Goal: Task Accomplishment & Management: Manage account settings

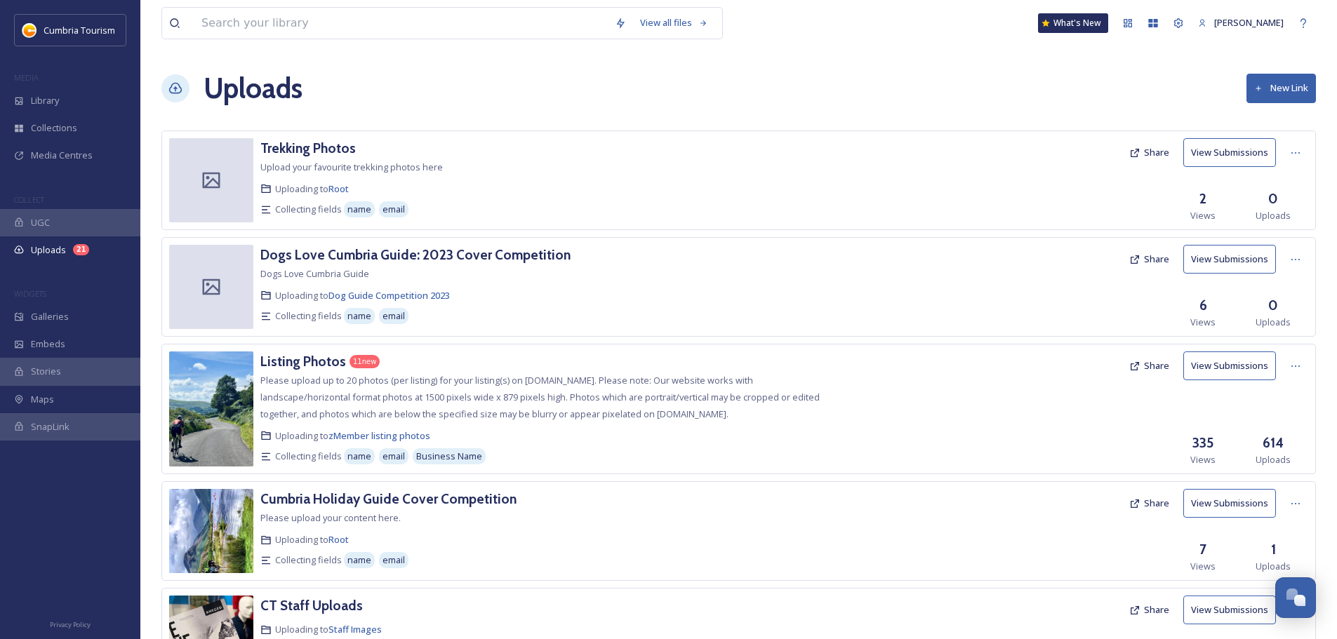
scroll to position [6752, 0]
click at [299, 366] on h3 "Listing Photos" at bounding box center [303, 361] width 86 height 17
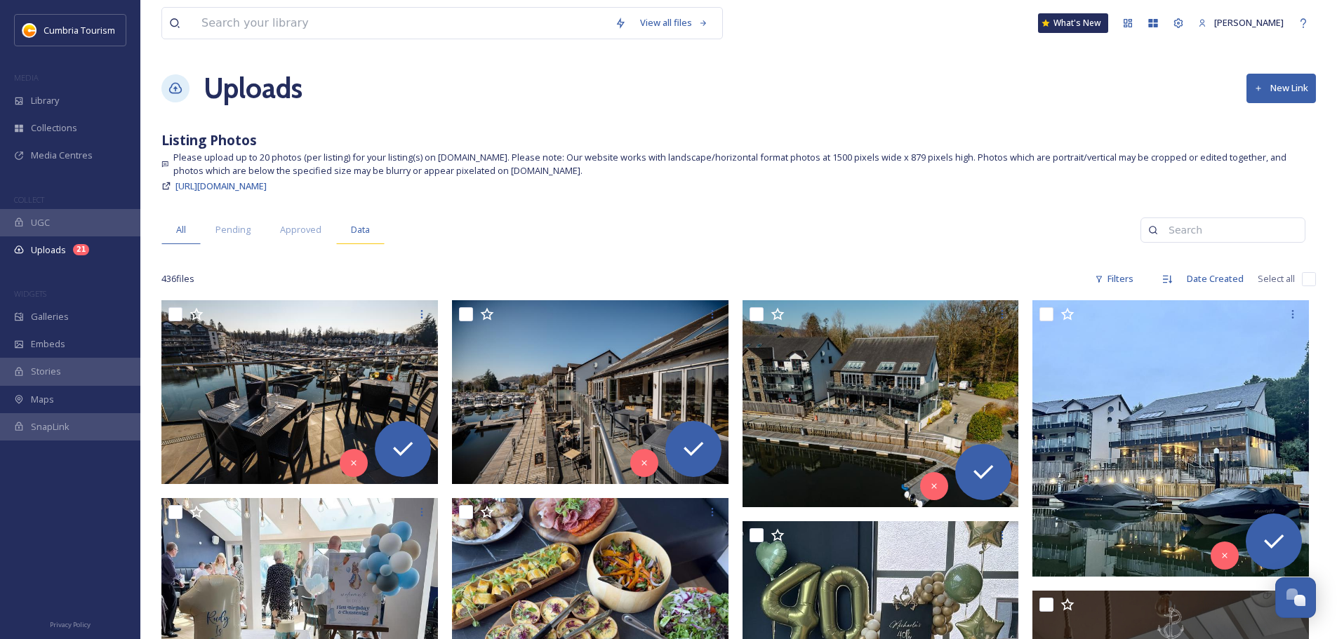
click at [363, 225] on span "Data" at bounding box center [360, 229] width 19 height 13
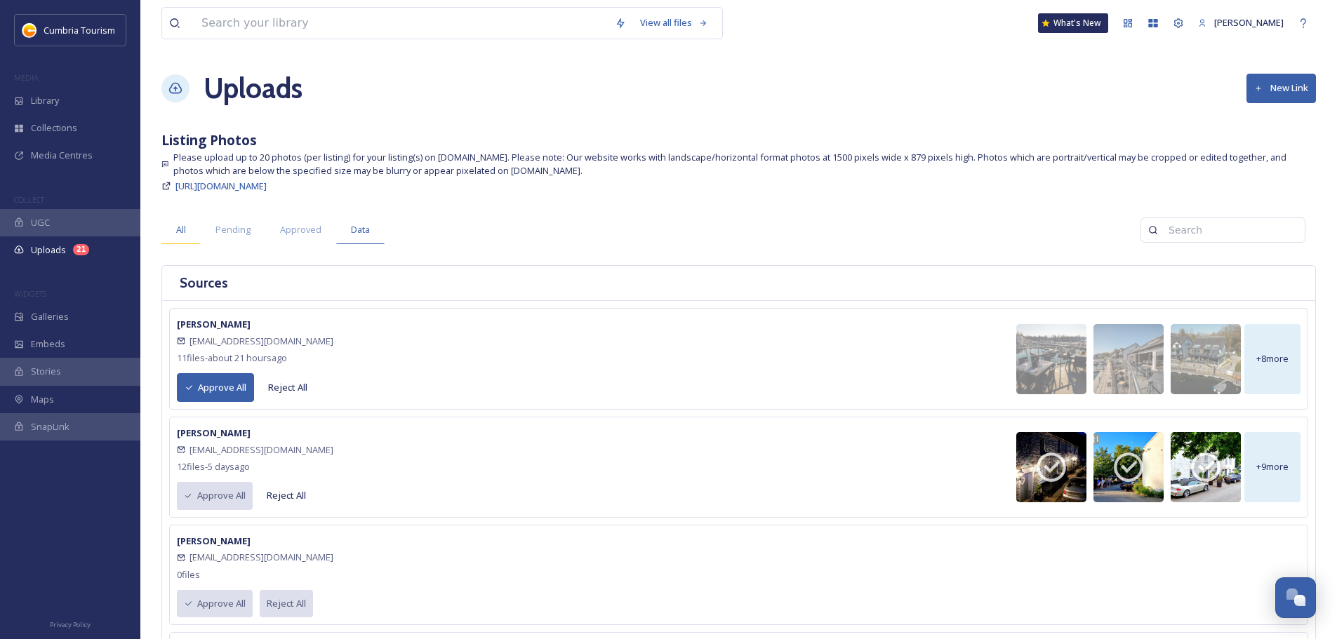
click at [182, 231] on span "All" at bounding box center [181, 229] width 10 height 13
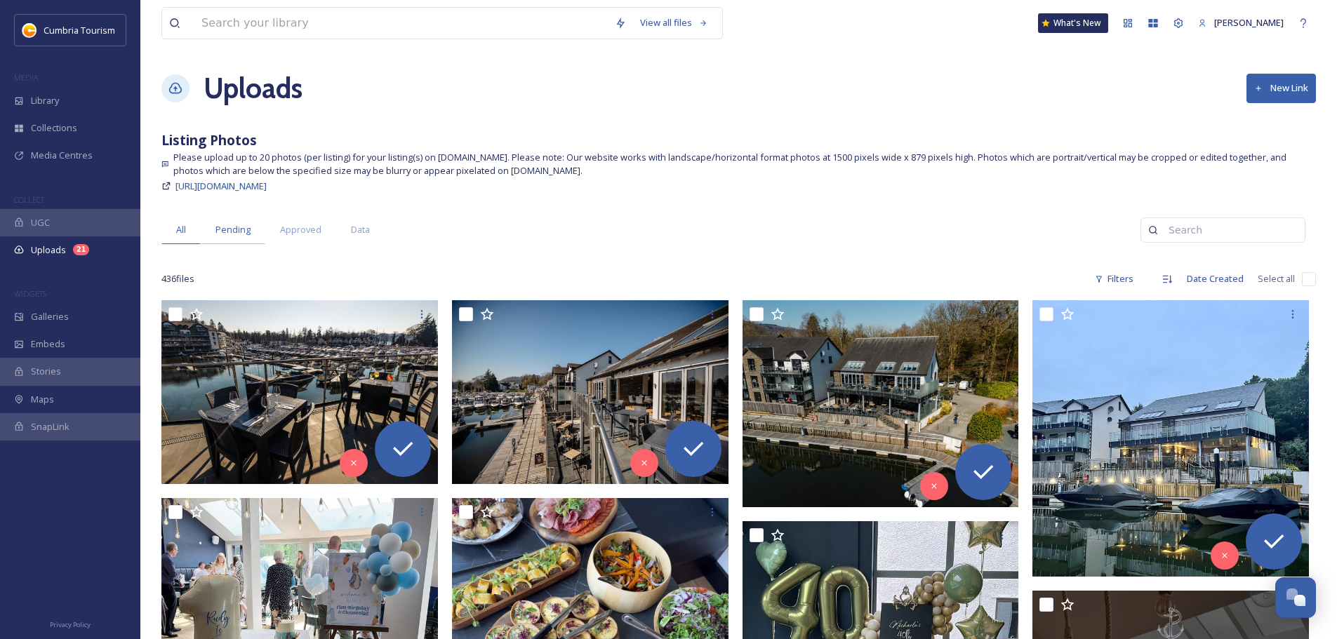
click at [245, 236] on span "Pending" at bounding box center [232, 229] width 35 height 13
click at [1311, 281] on input "checkbox" at bounding box center [1309, 279] width 14 height 14
checkbox input "true"
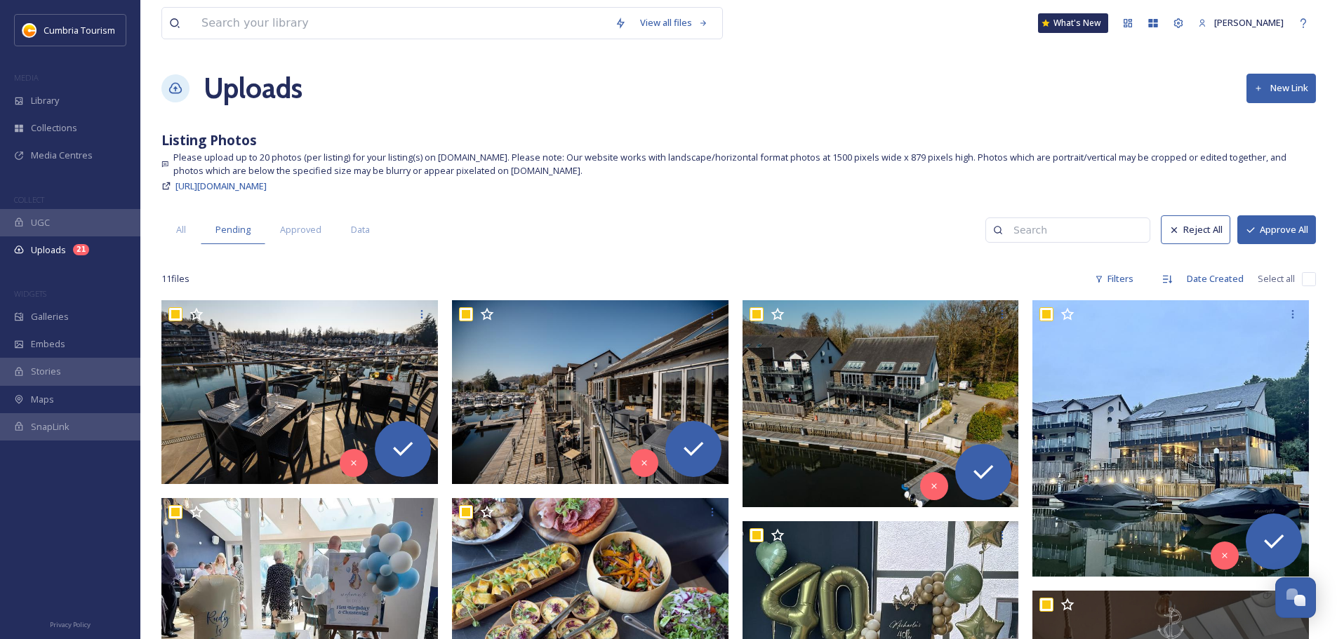
checkbox input "true"
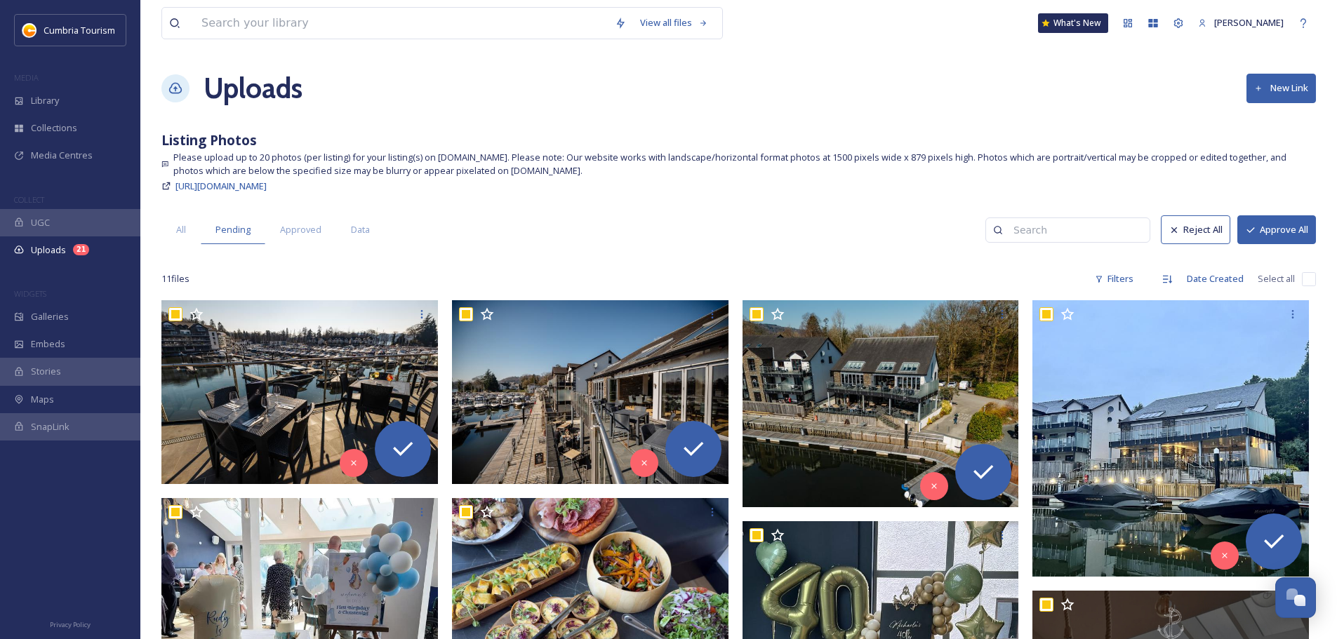
checkbox input "true"
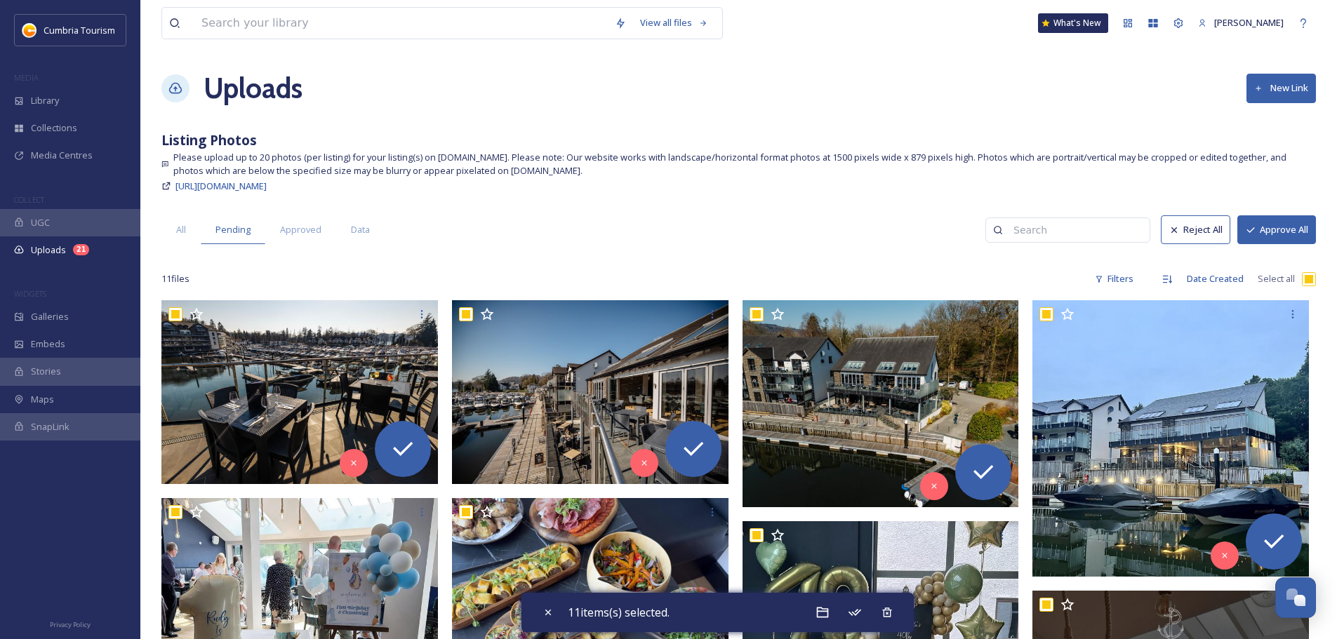
click at [1299, 236] on button "Approve All" at bounding box center [1276, 229] width 79 height 29
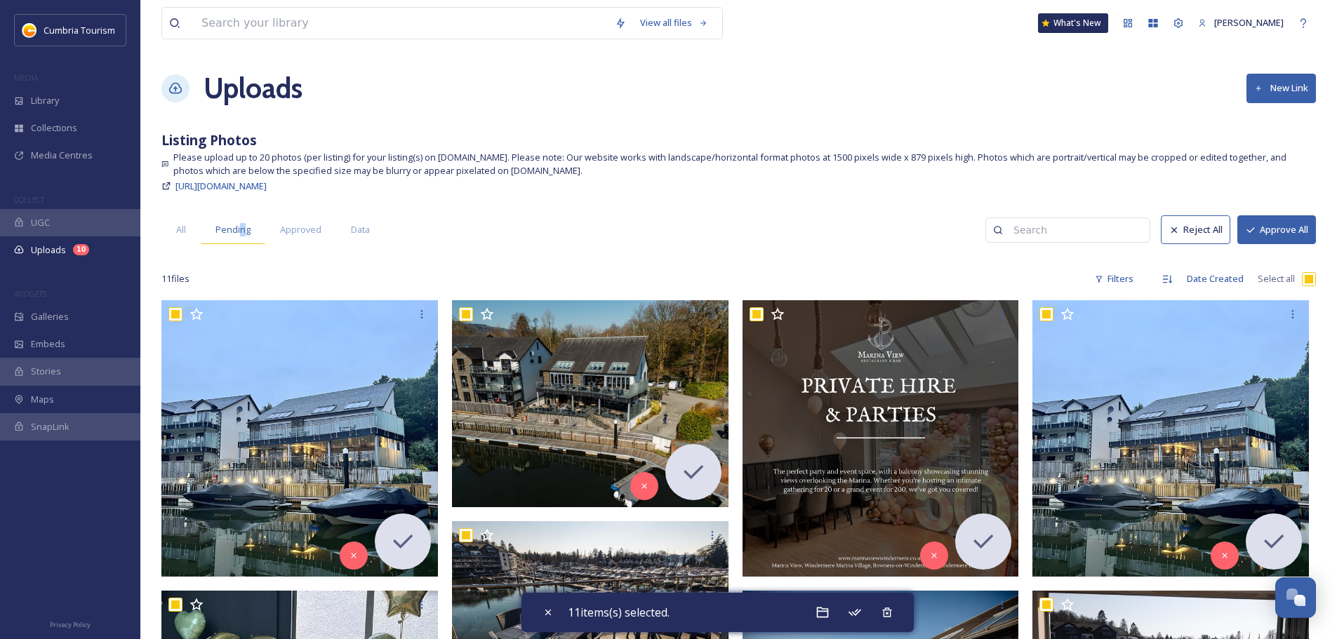
click at [240, 232] on span "Pending" at bounding box center [232, 229] width 35 height 13
checkbox input "false"
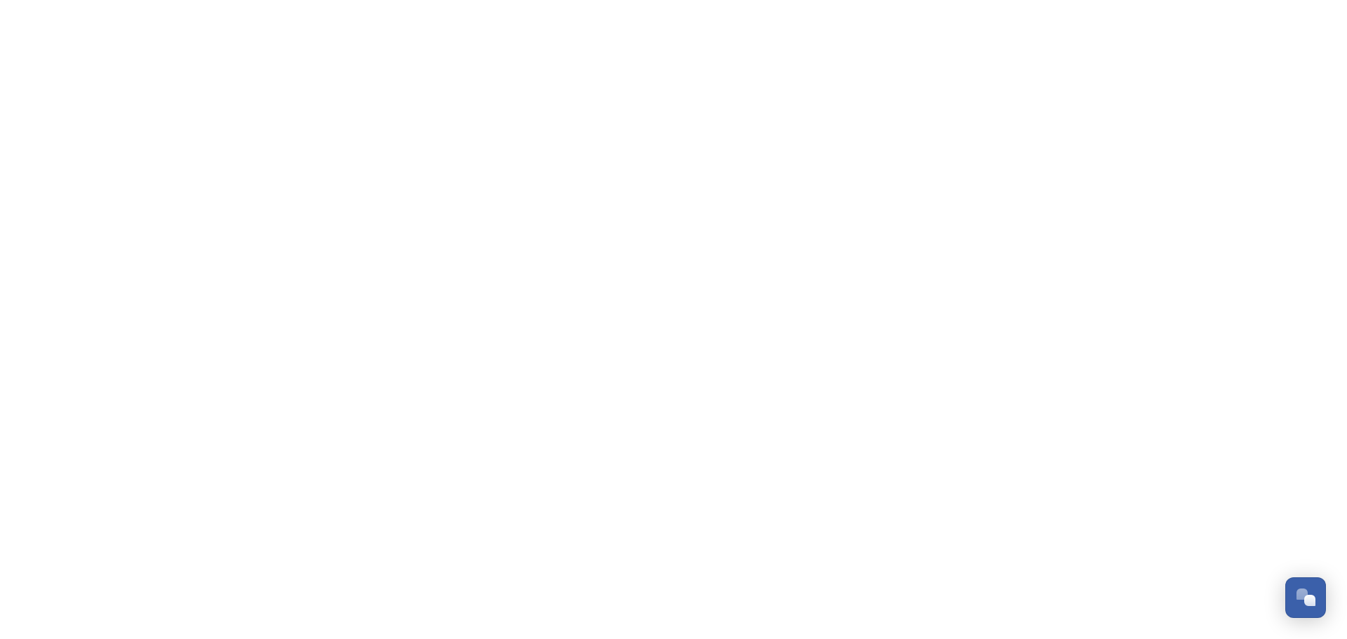
scroll to position [6752, 0]
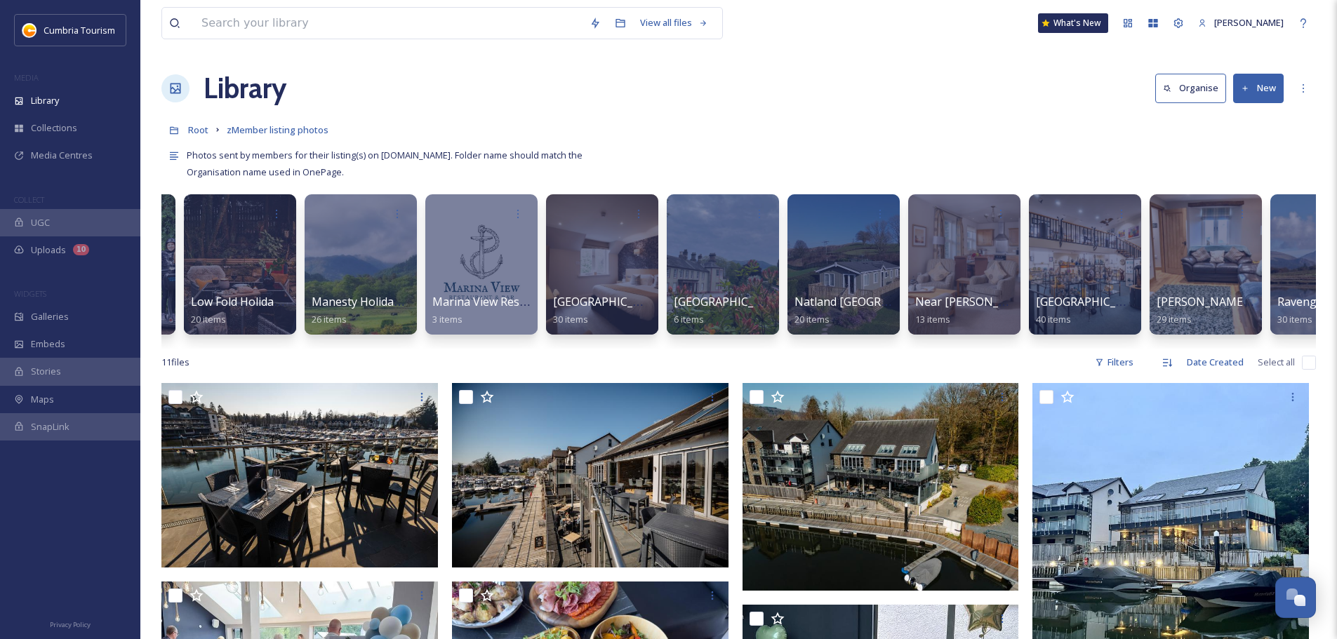
scroll to position [0, 2869]
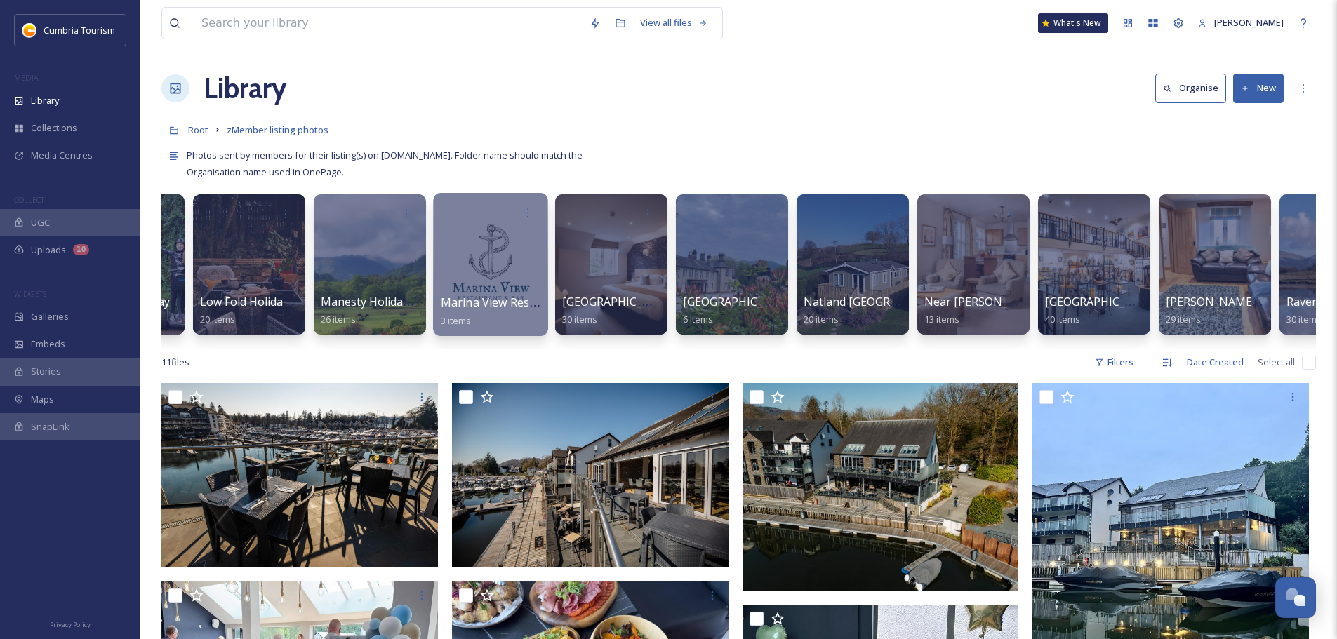
click at [530, 243] on div at bounding box center [490, 264] width 114 height 143
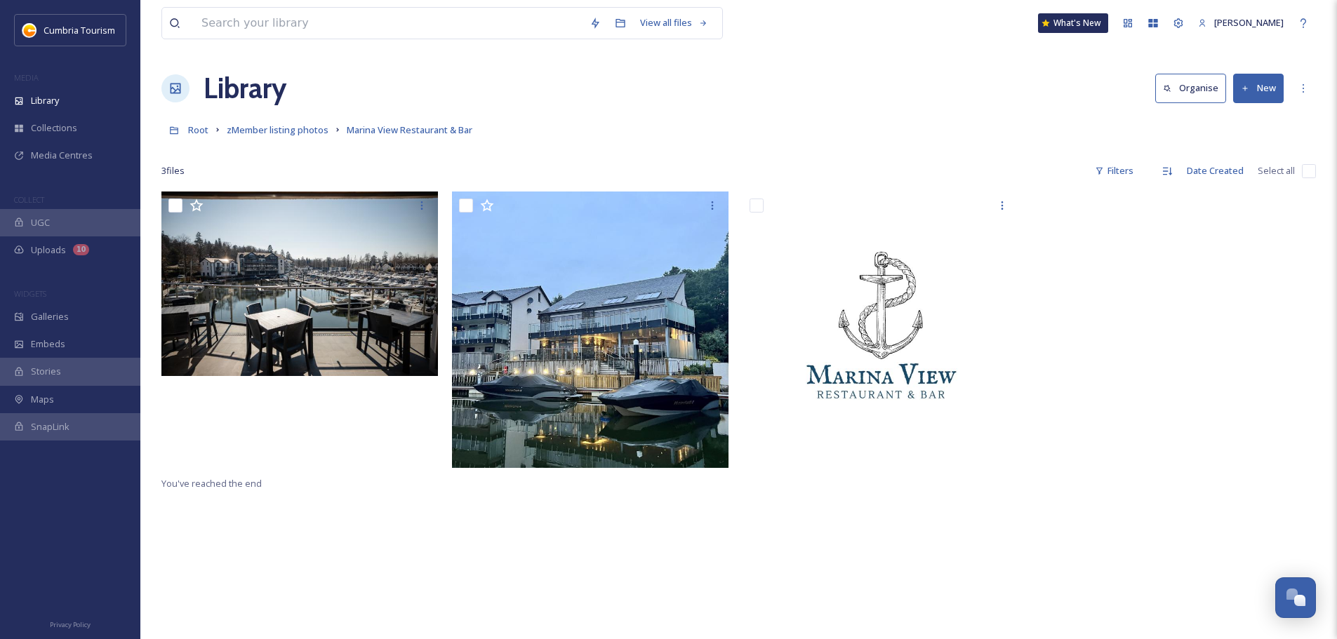
click at [1255, 95] on button "New" at bounding box center [1258, 88] width 51 height 29
click at [1244, 175] on span "Folder" at bounding box center [1242, 175] width 27 height 13
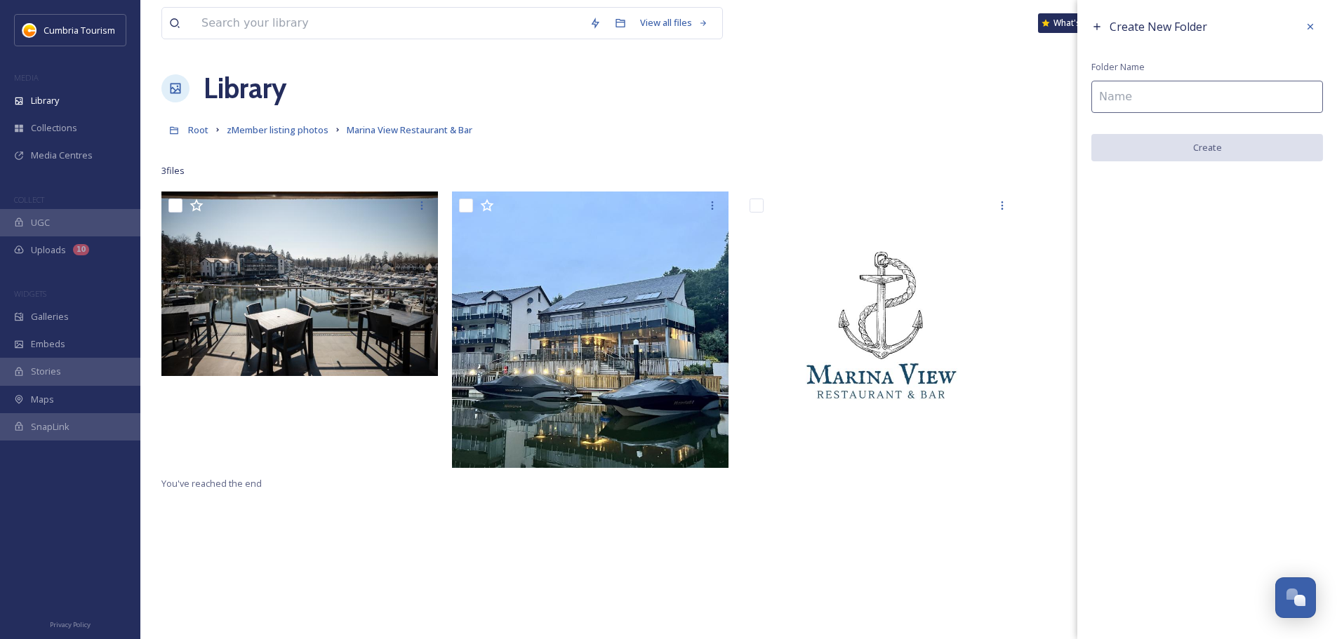
click at [1115, 99] on input at bounding box center [1207, 97] width 232 height 32
type input "Venue Hire"
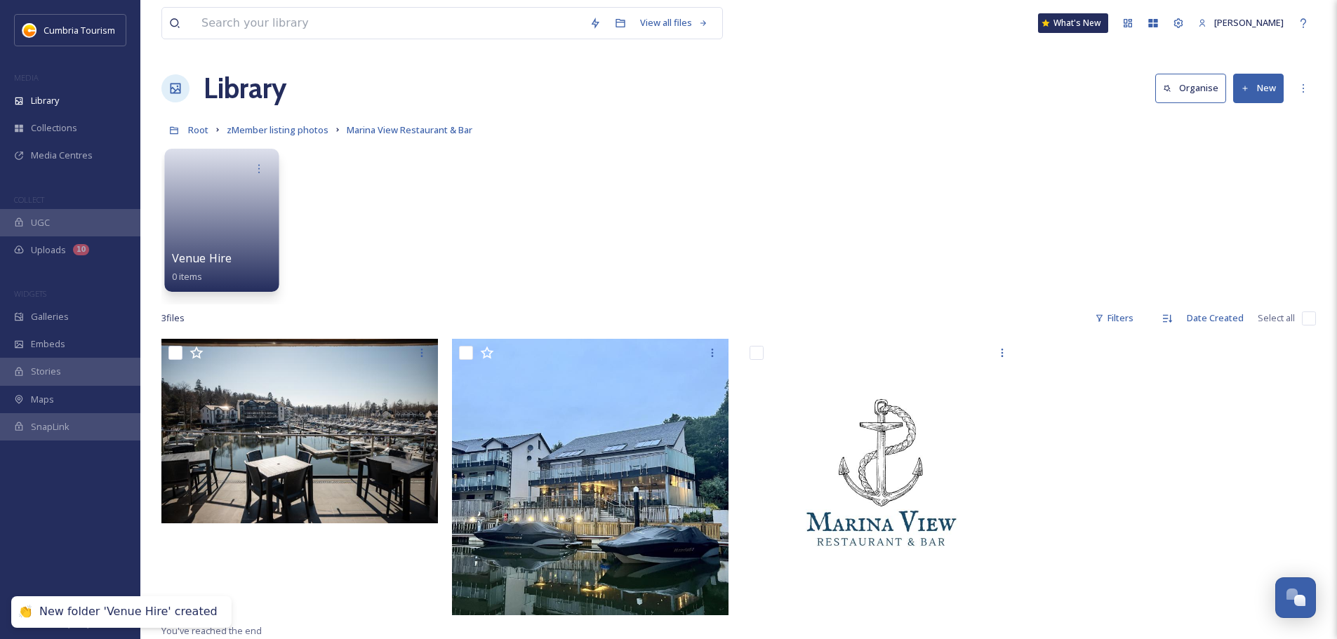
click at [213, 229] on link at bounding box center [222, 216] width 100 height 68
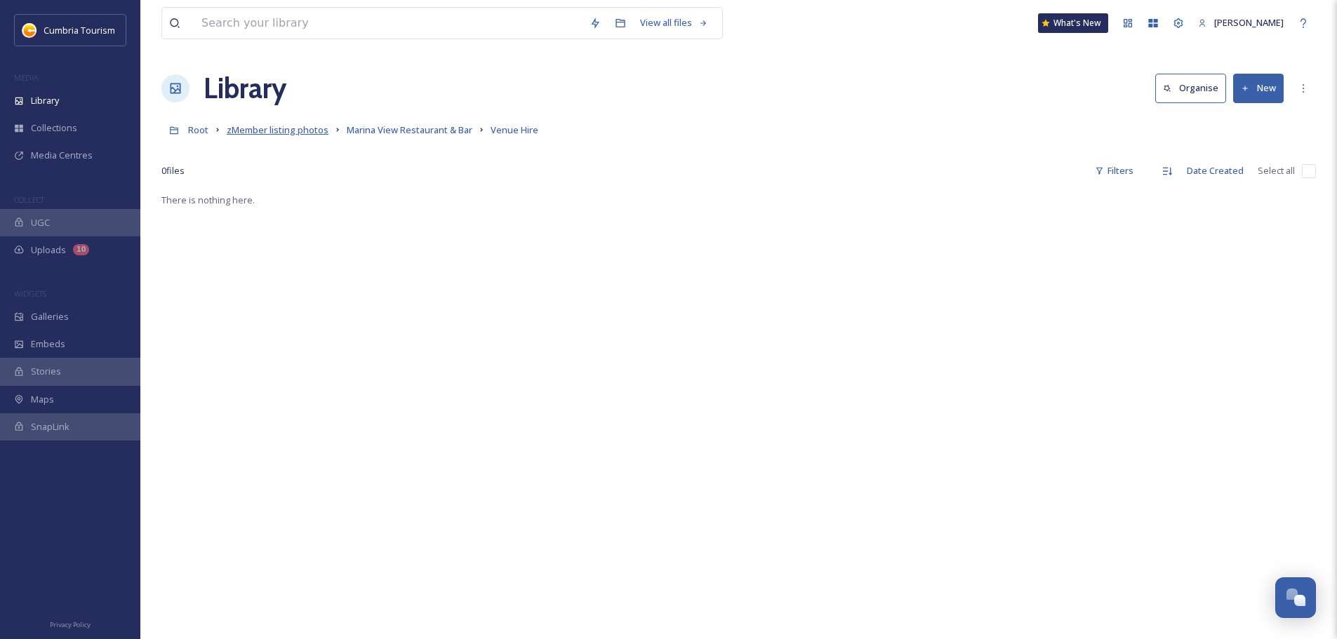
click at [267, 131] on span "zMember listing photos" at bounding box center [278, 129] width 102 height 13
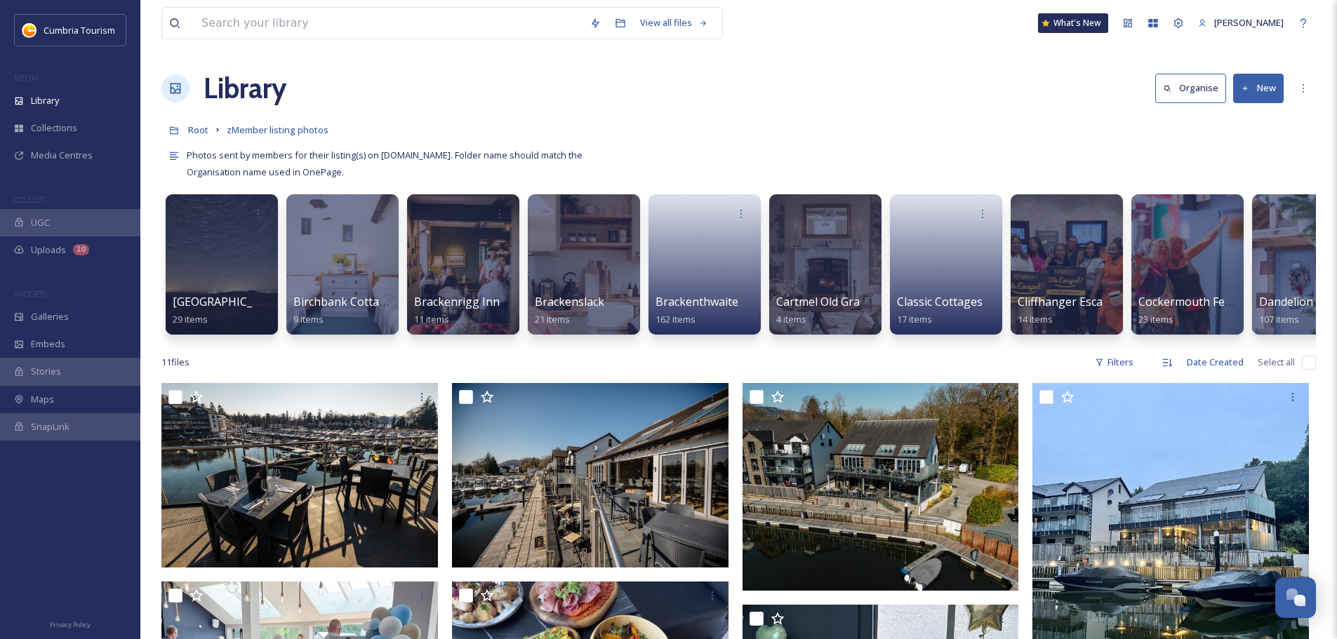
click at [1312, 370] on input "checkbox" at bounding box center [1309, 363] width 14 height 14
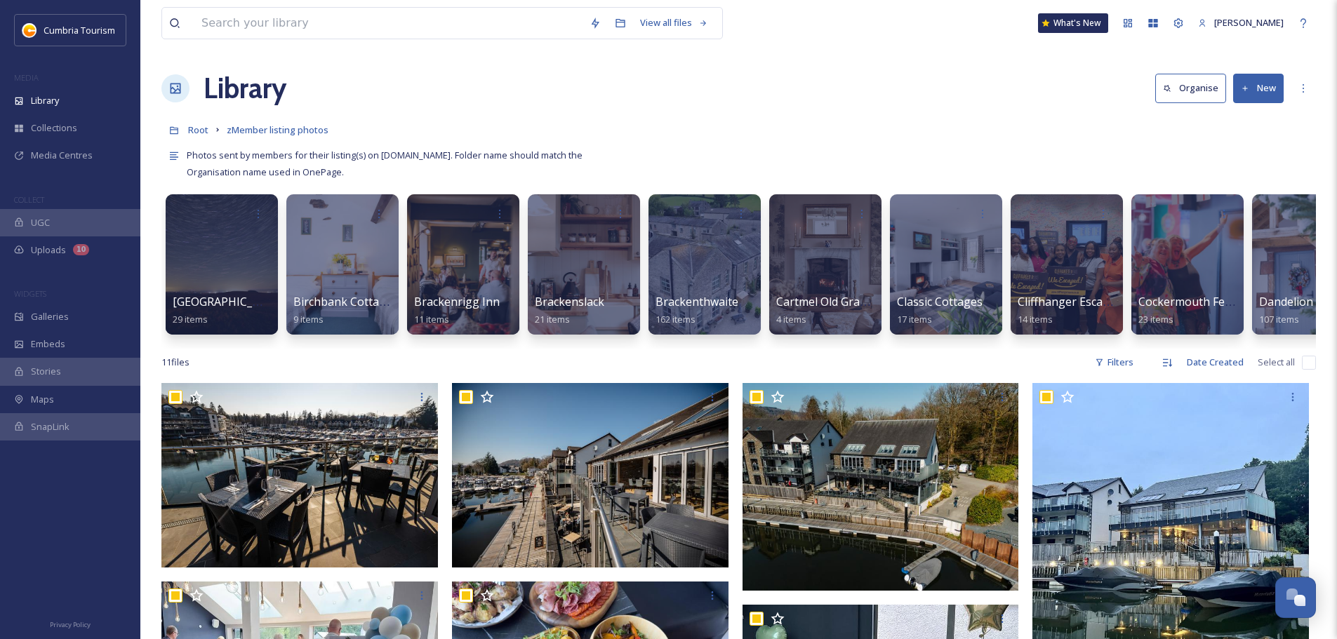
checkbox input "true"
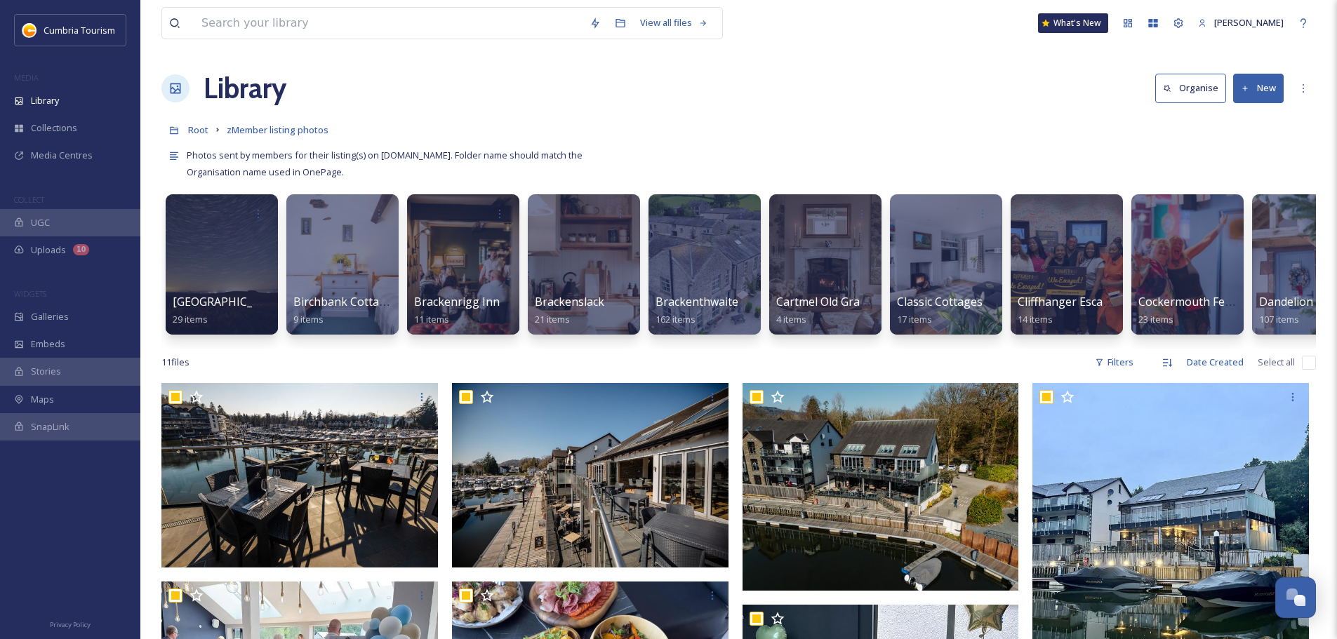
checkbox input "true"
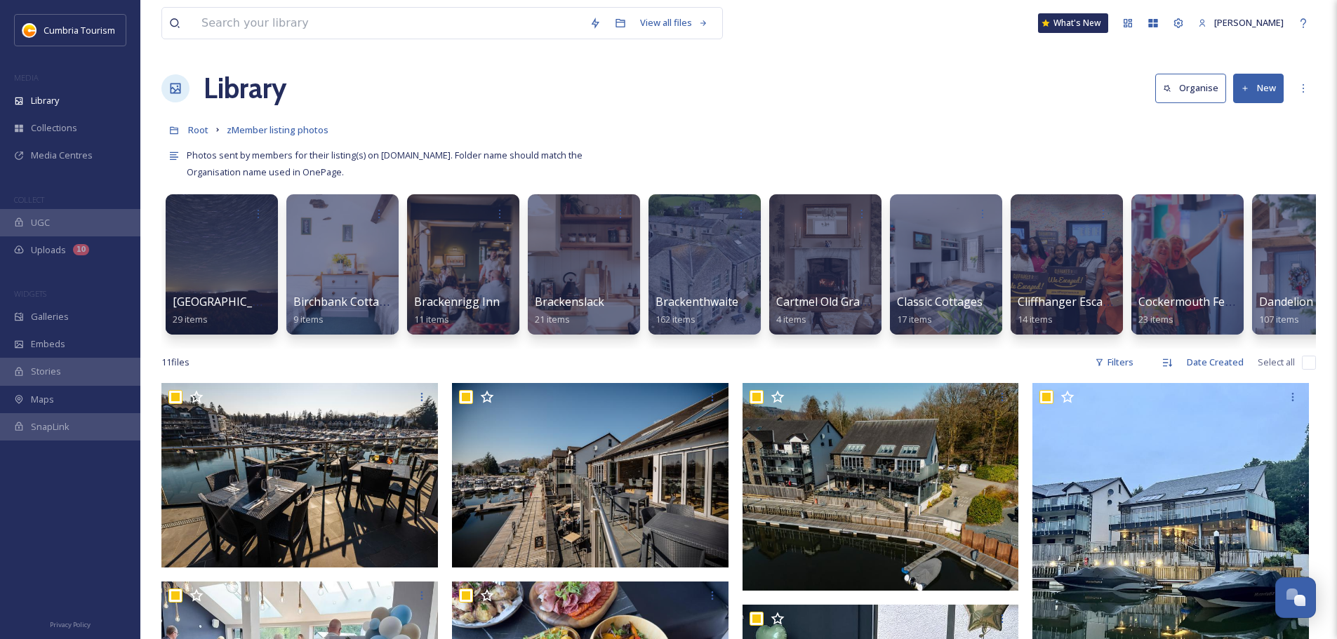
checkbox input "true"
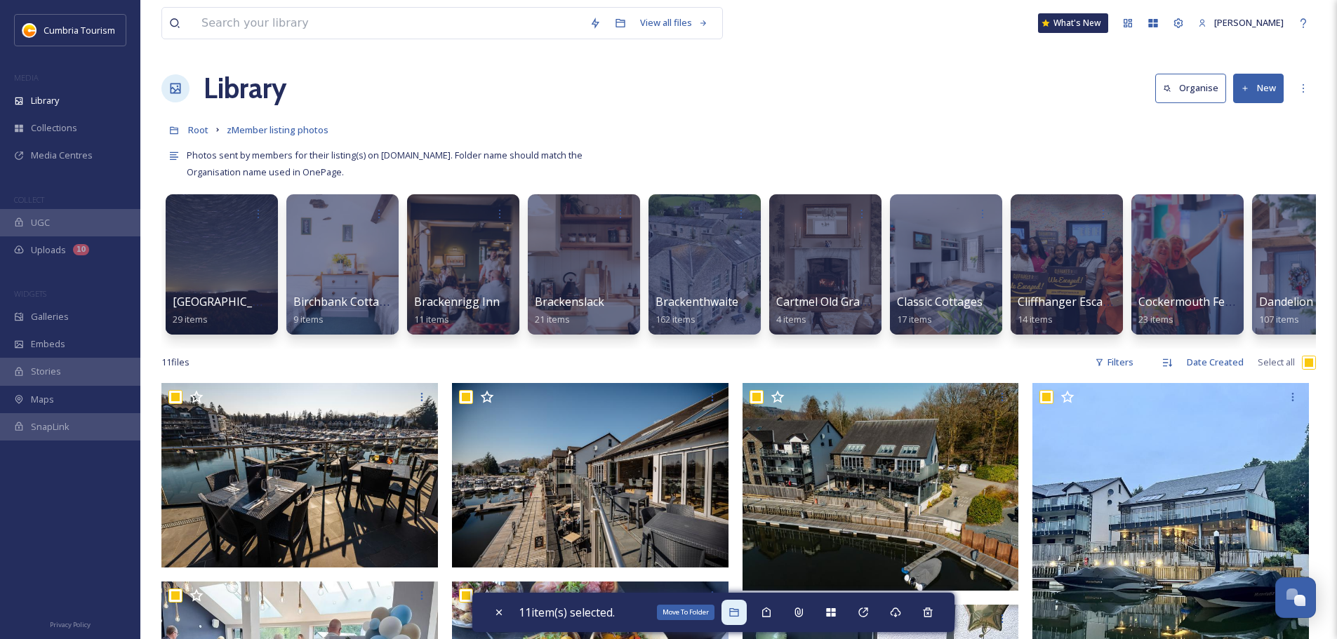
click at [745, 618] on div "Move To Folder" at bounding box center [733, 612] width 25 height 25
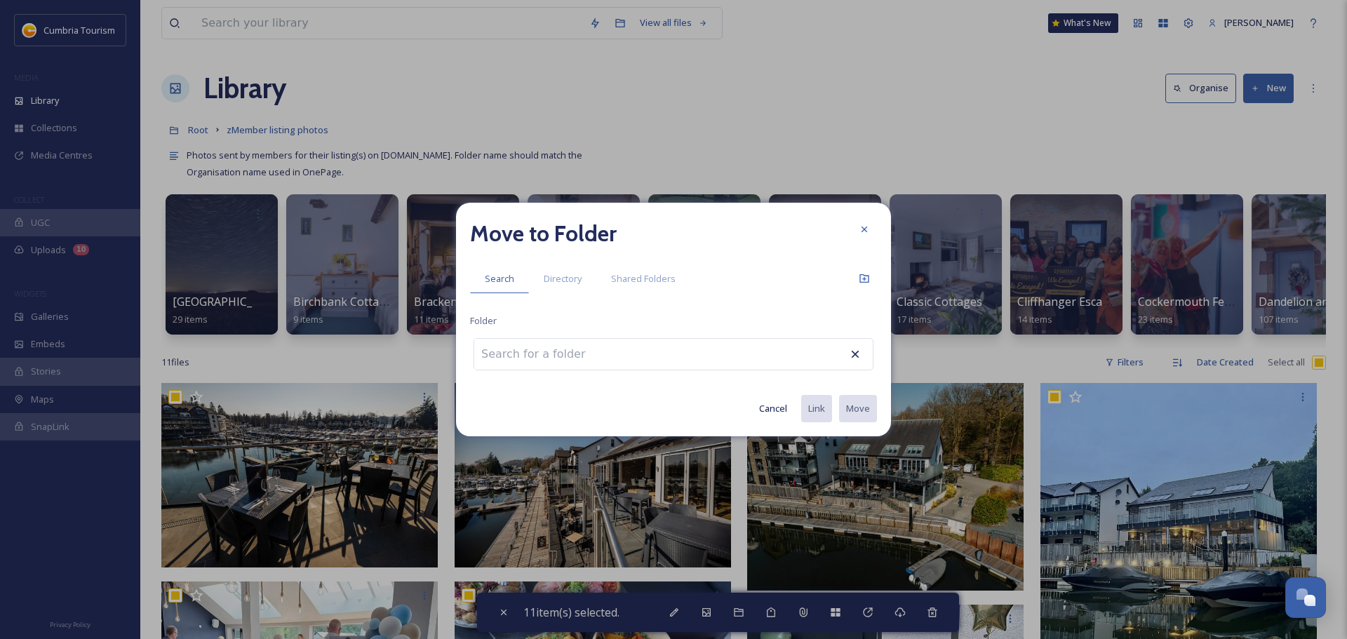
click at [596, 361] on input at bounding box center [551, 354] width 154 height 31
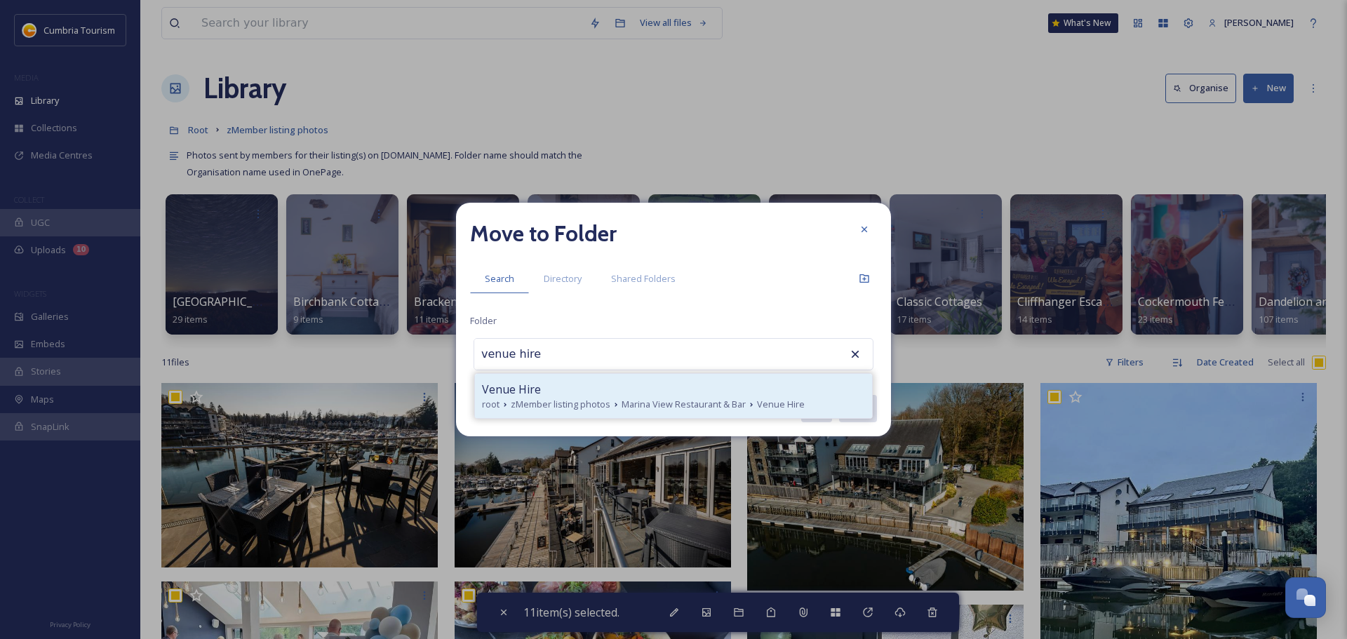
click at [631, 378] on div "Venue Hire root zMember listing photos Marina View Restaurant & Bar Venue Hire" at bounding box center [673, 396] width 397 height 44
type input "Venue Hire"
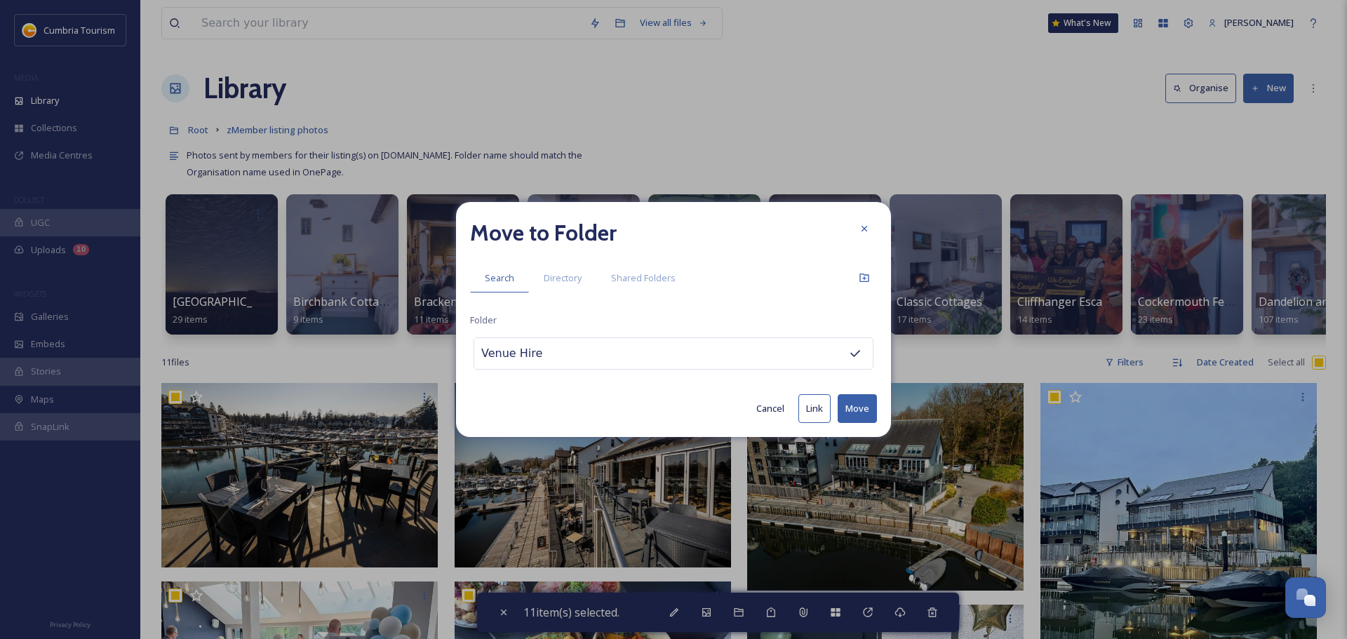
click at [860, 411] on button "Move" at bounding box center [857, 408] width 39 height 29
checkbox input "false"
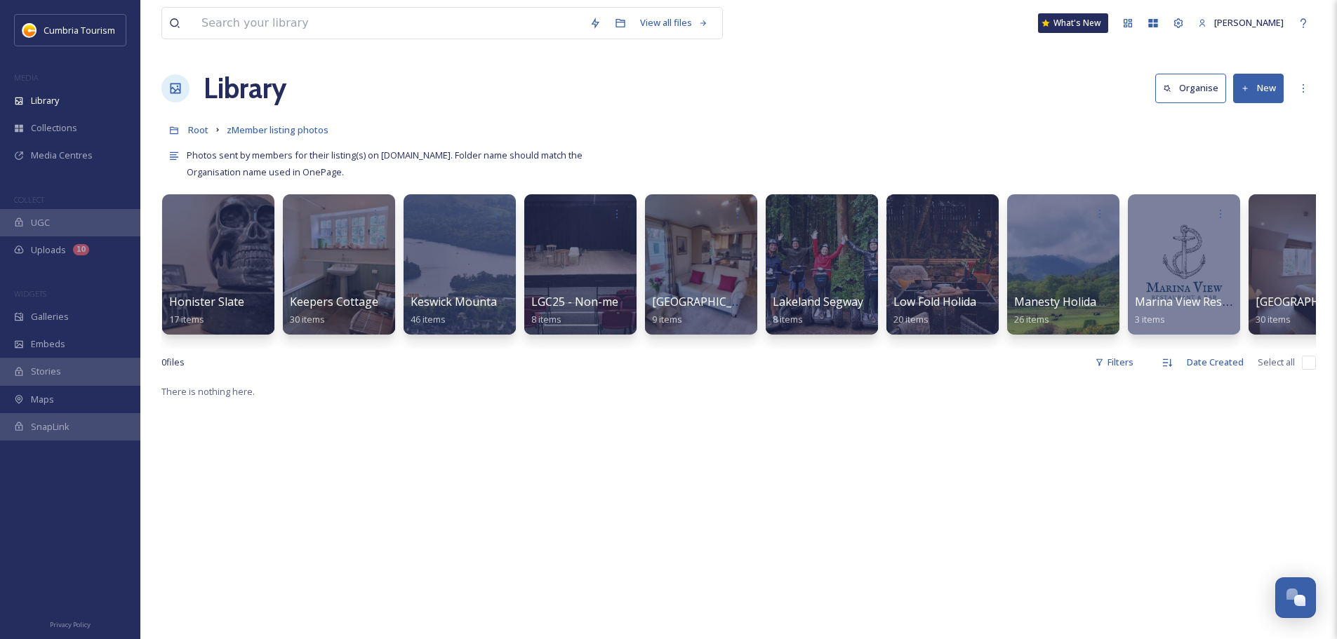
scroll to position [0, 2697]
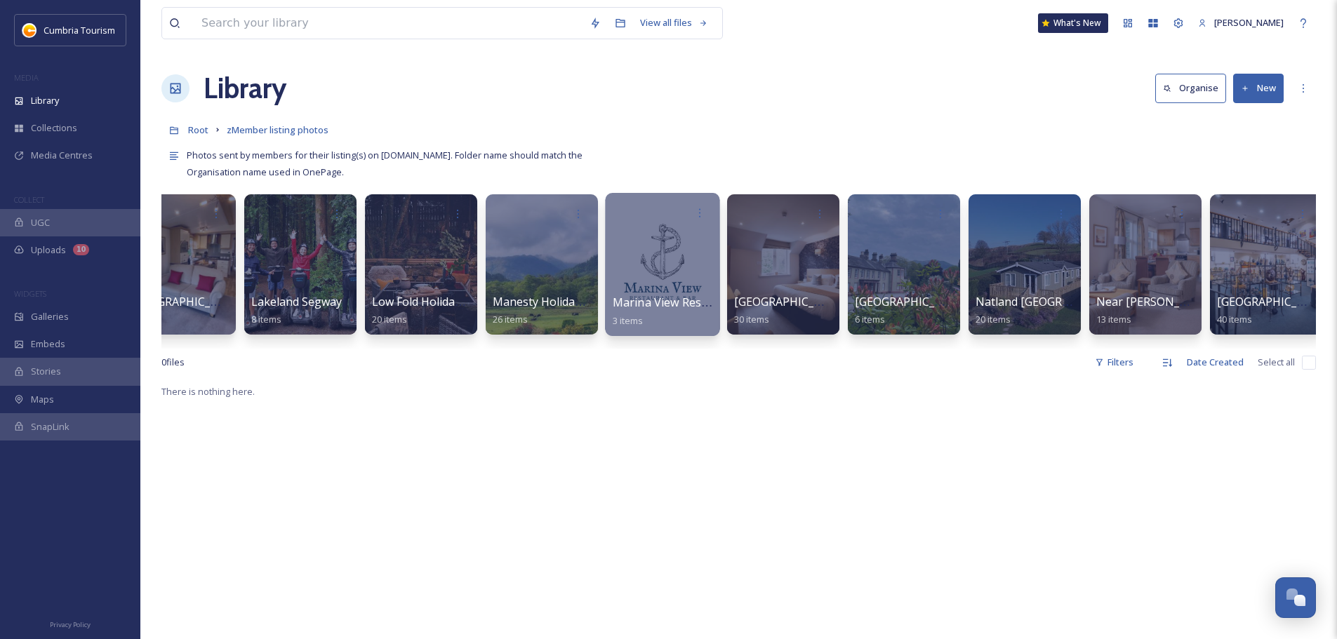
click at [674, 263] on div at bounding box center [662, 264] width 114 height 143
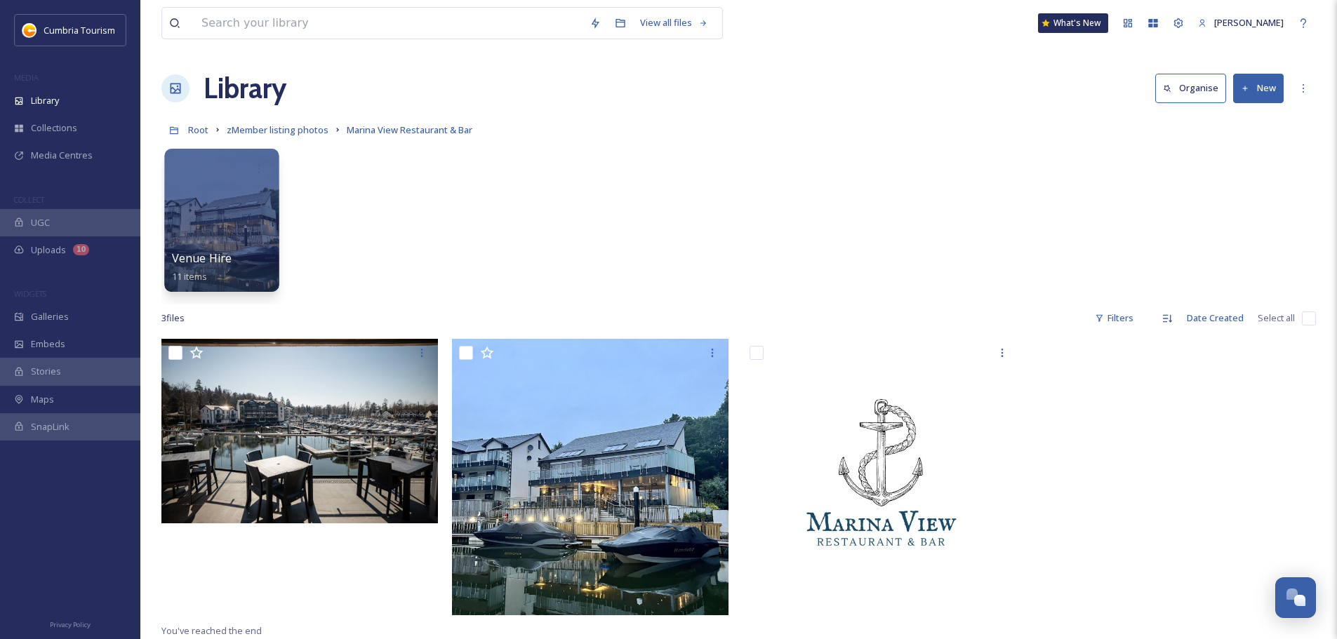
click at [205, 224] on div at bounding box center [221, 220] width 114 height 143
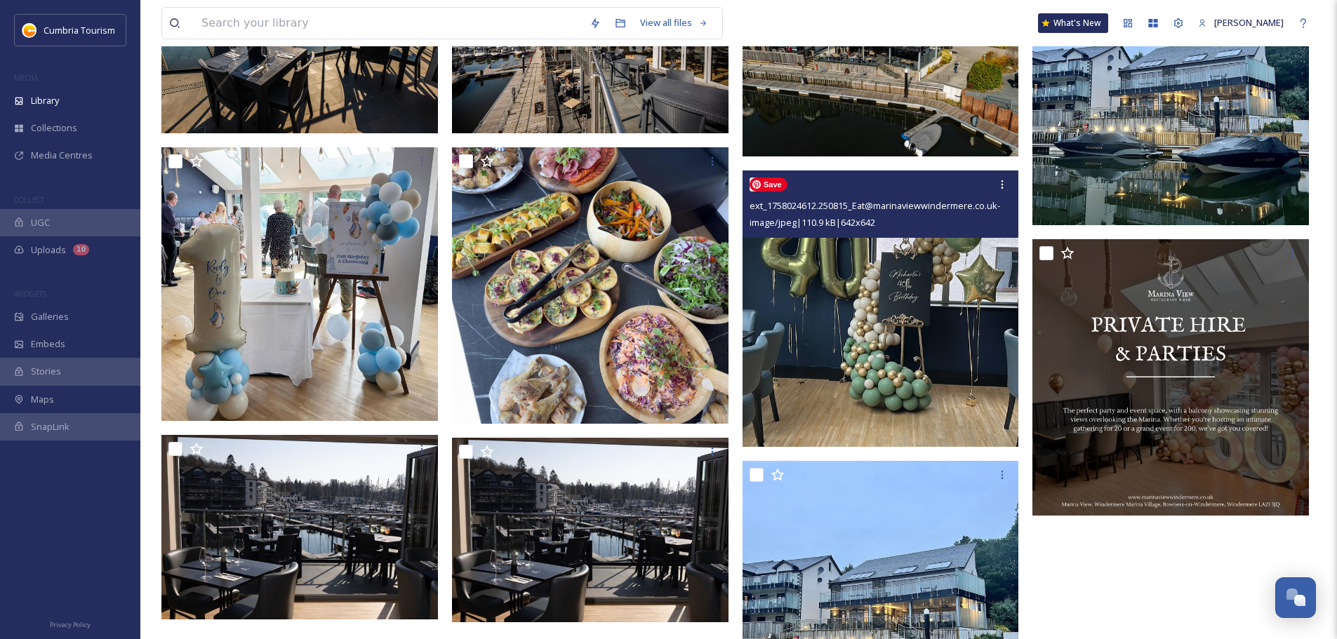
scroll to position [365, 0]
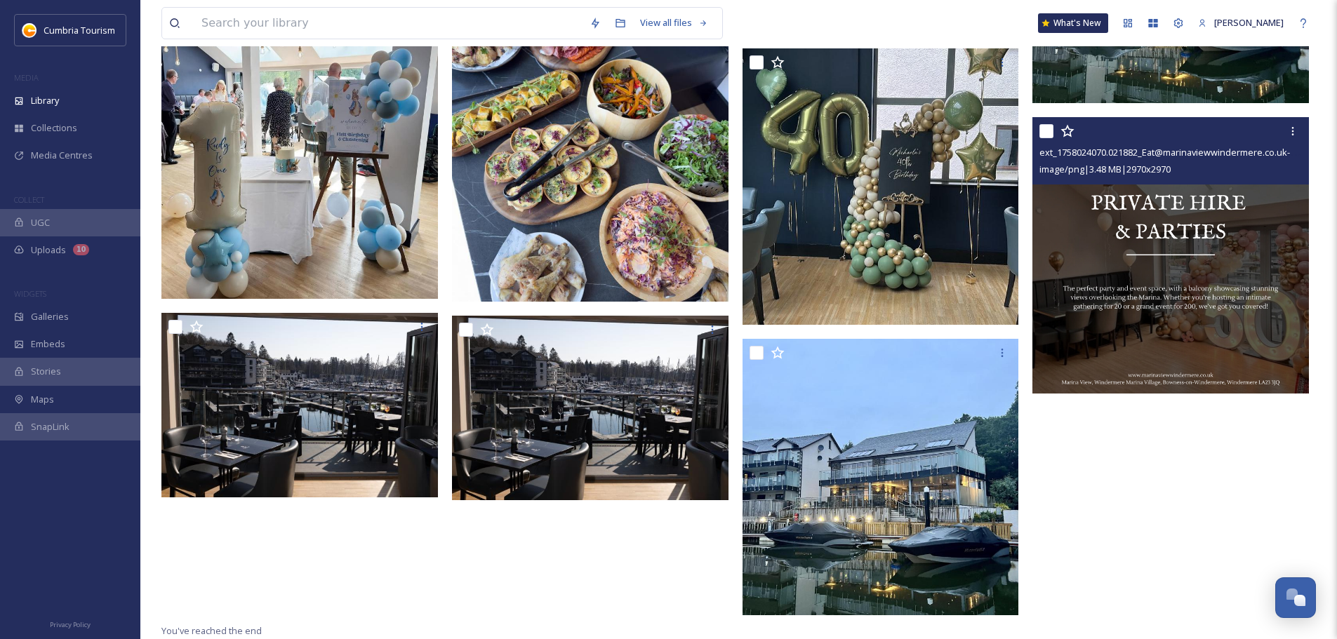
click at [1042, 135] on input "checkbox" at bounding box center [1046, 131] width 14 height 14
checkbox input "true"
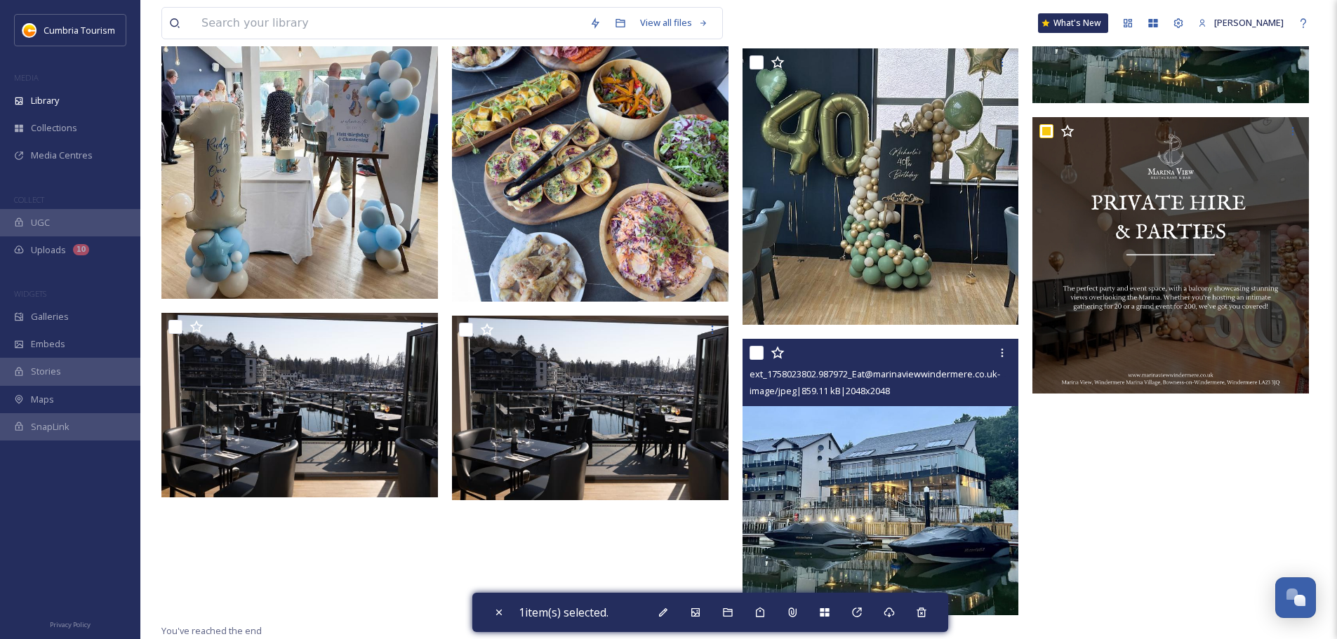
click at [750, 354] on input "checkbox" at bounding box center [756, 353] width 14 height 14
checkbox input "true"
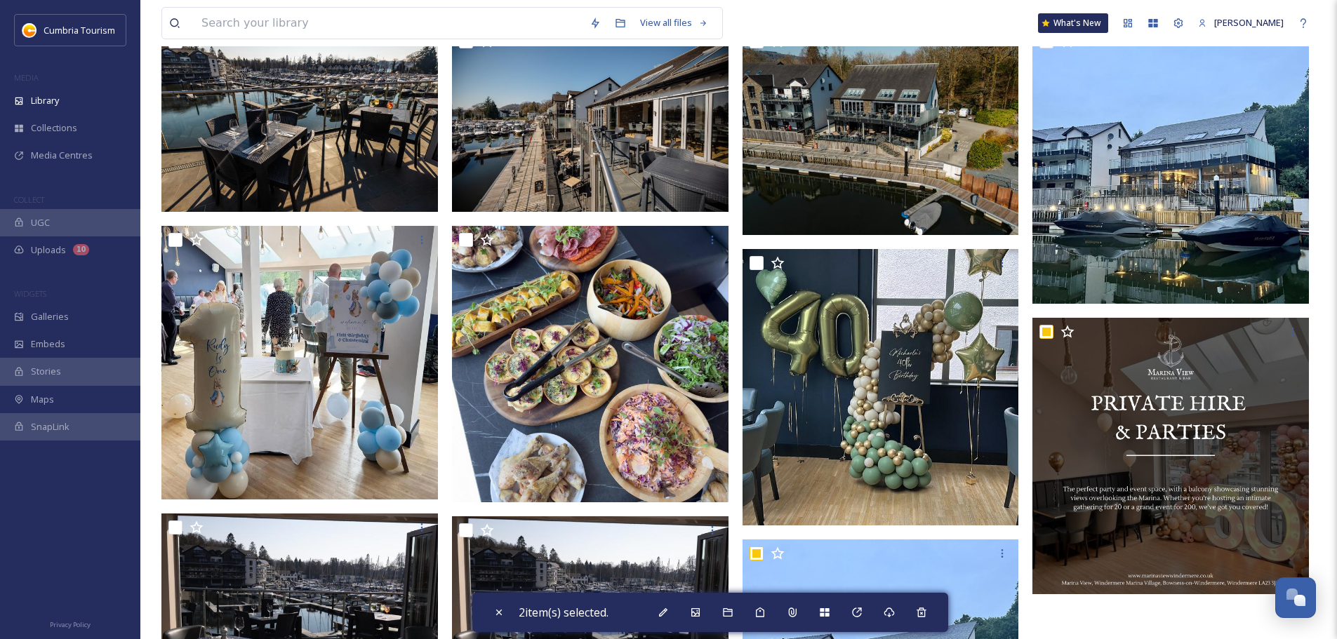
scroll to position [154, 0]
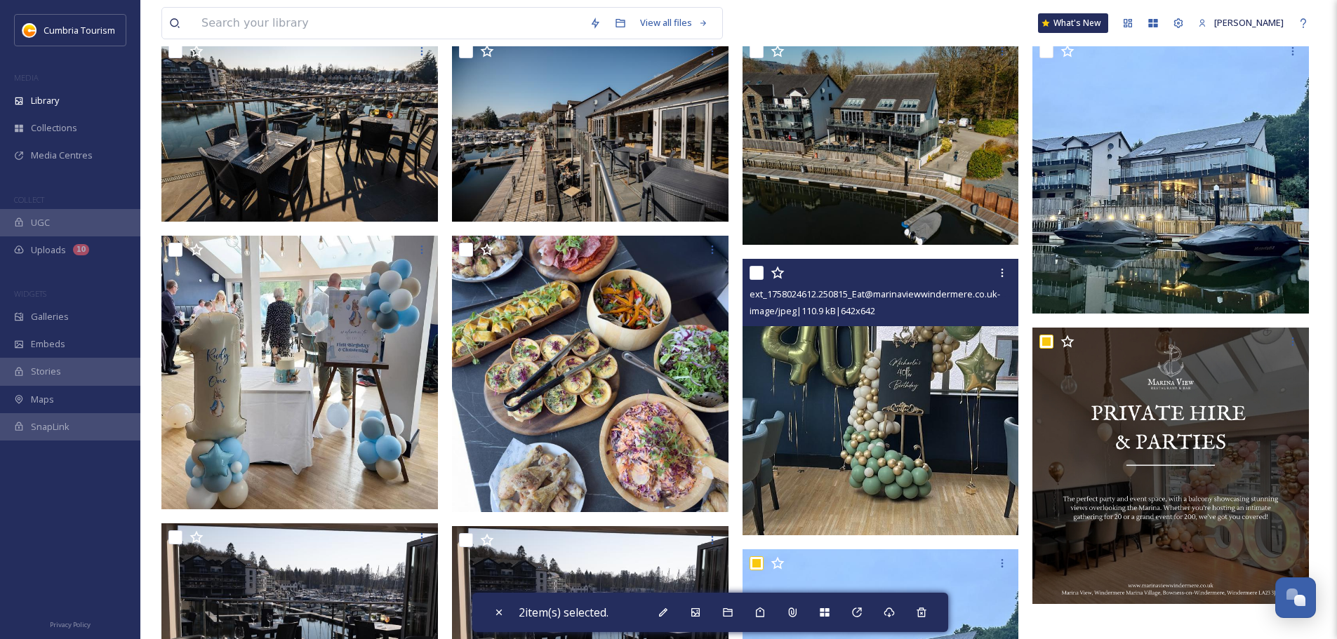
click at [747, 272] on div "ext_1758024612.250815_Eat@marinaviewwindermere.co.uk-Party 2.jpg image/jpeg | 1…" at bounding box center [880, 292] width 276 height 67
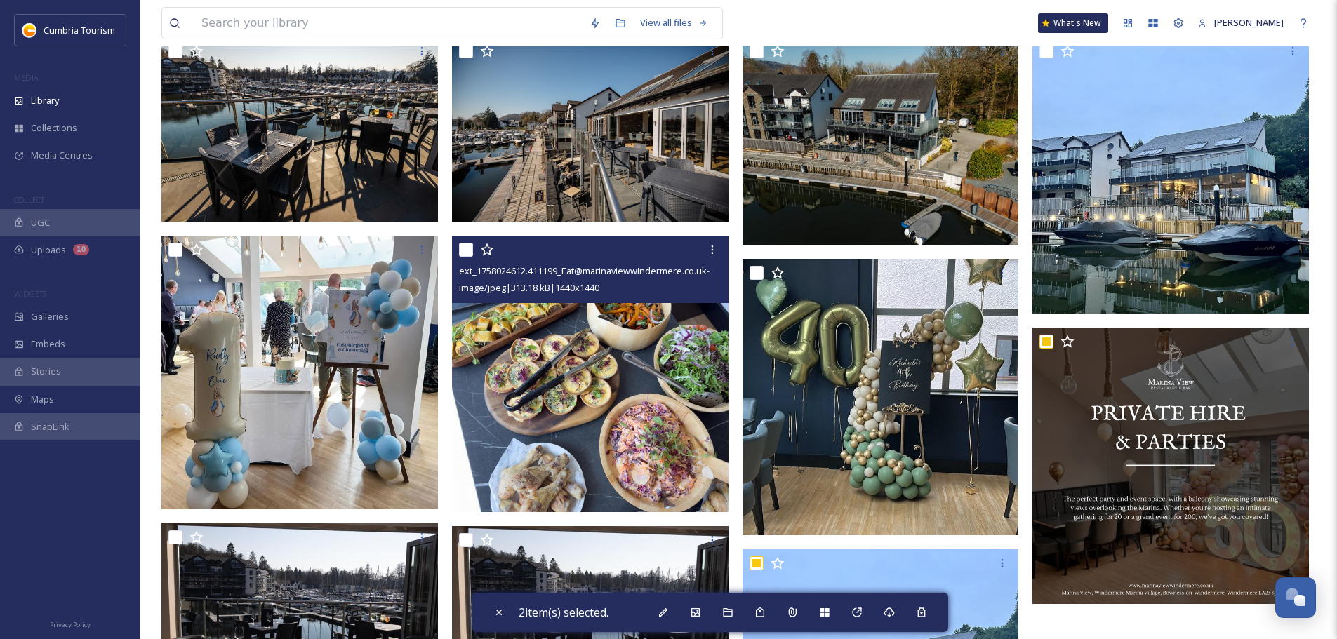
click at [466, 246] on input "checkbox" at bounding box center [466, 250] width 14 height 14
checkbox input "true"
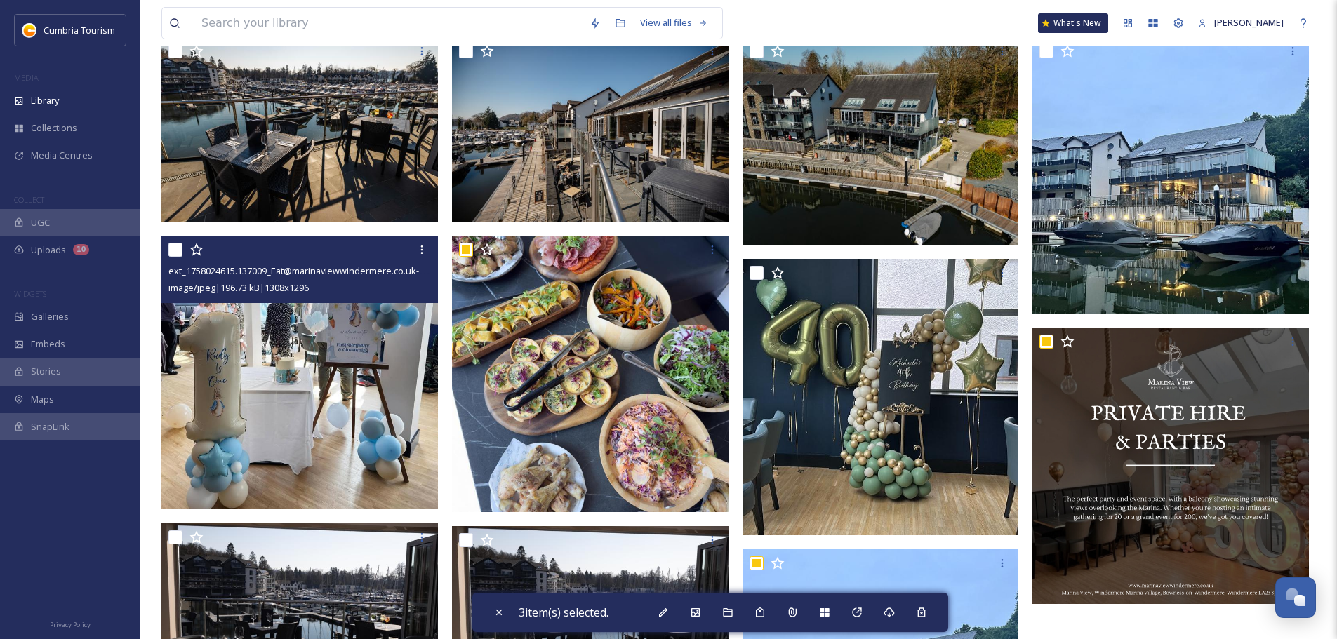
click at [179, 253] on input "checkbox" at bounding box center [175, 250] width 14 height 14
checkbox input "true"
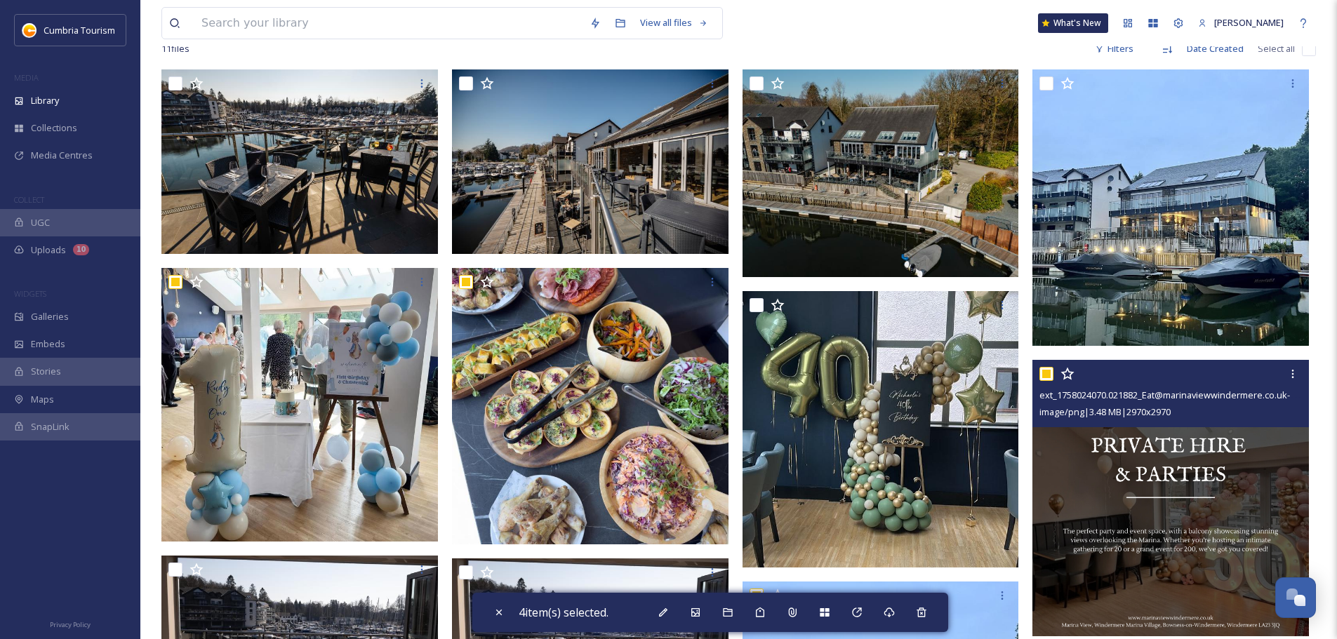
scroll to position [14, 0]
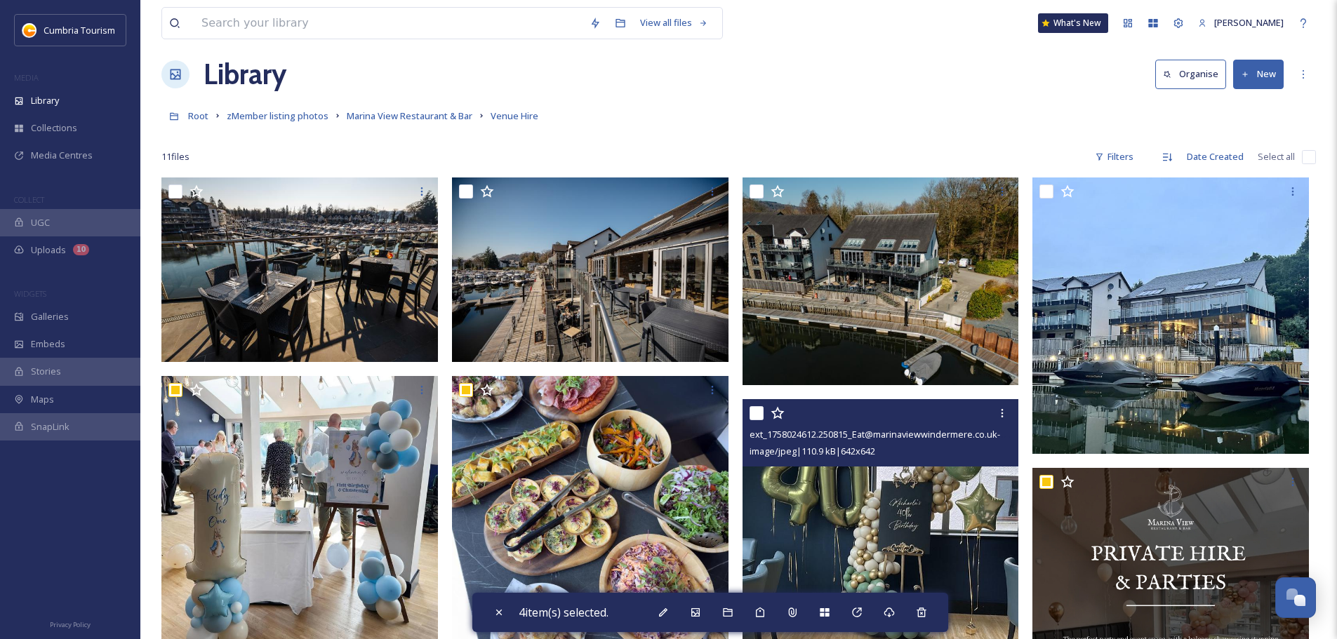
click at [757, 415] on input "checkbox" at bounding box center [756, 413] width 14 height 14
checkbox input "true"
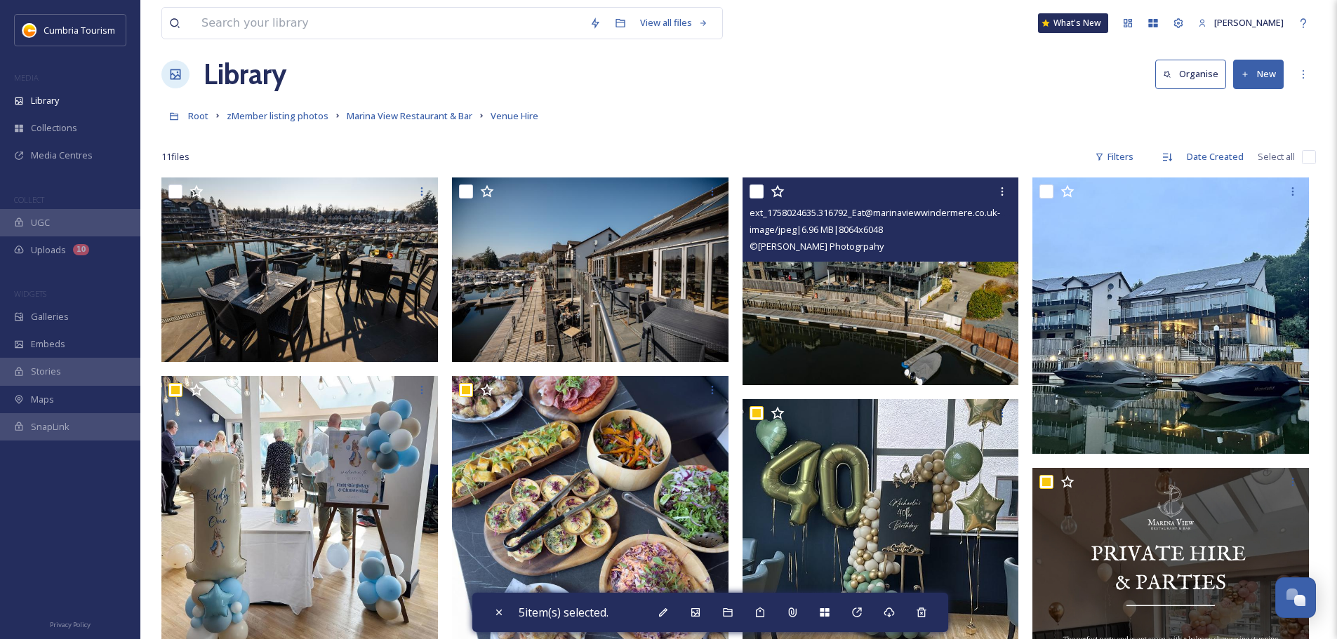
click at [756, 186] on input "checkbox" at bounding box center [756, 192] width 14 height 14
checkbox input "true"
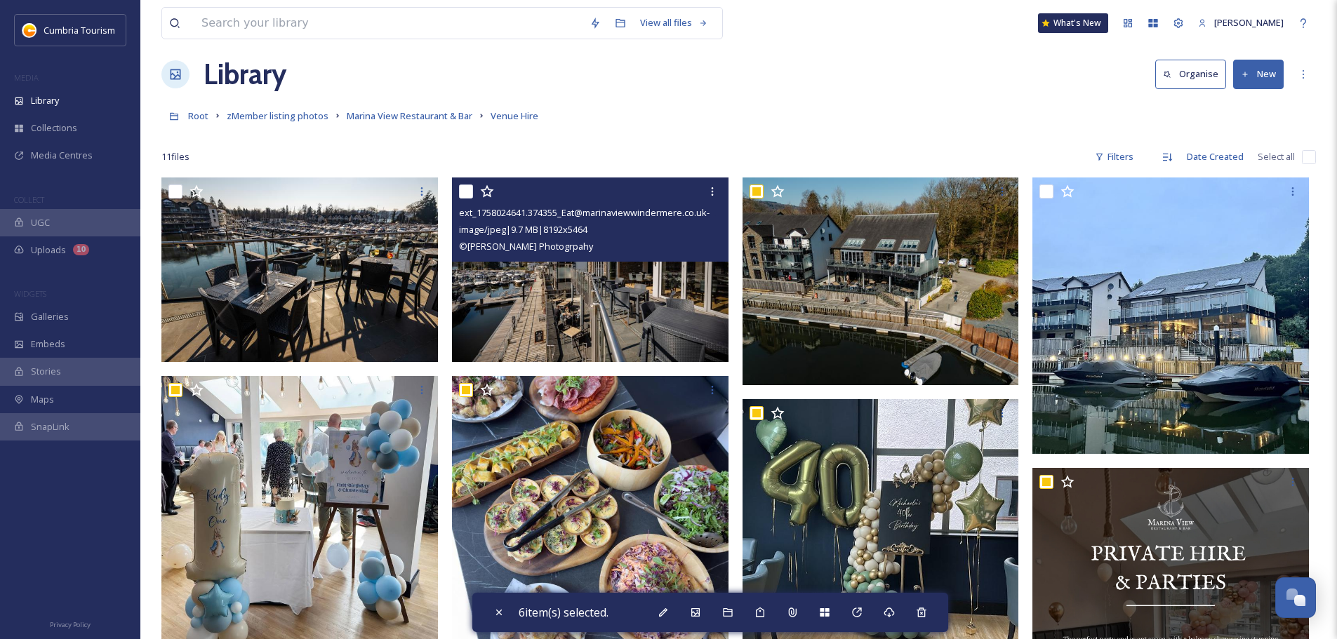
click at [467, 191] on input "checkbox" at bounding box center [466, 192] width 14 height 14
checkbox input "true"
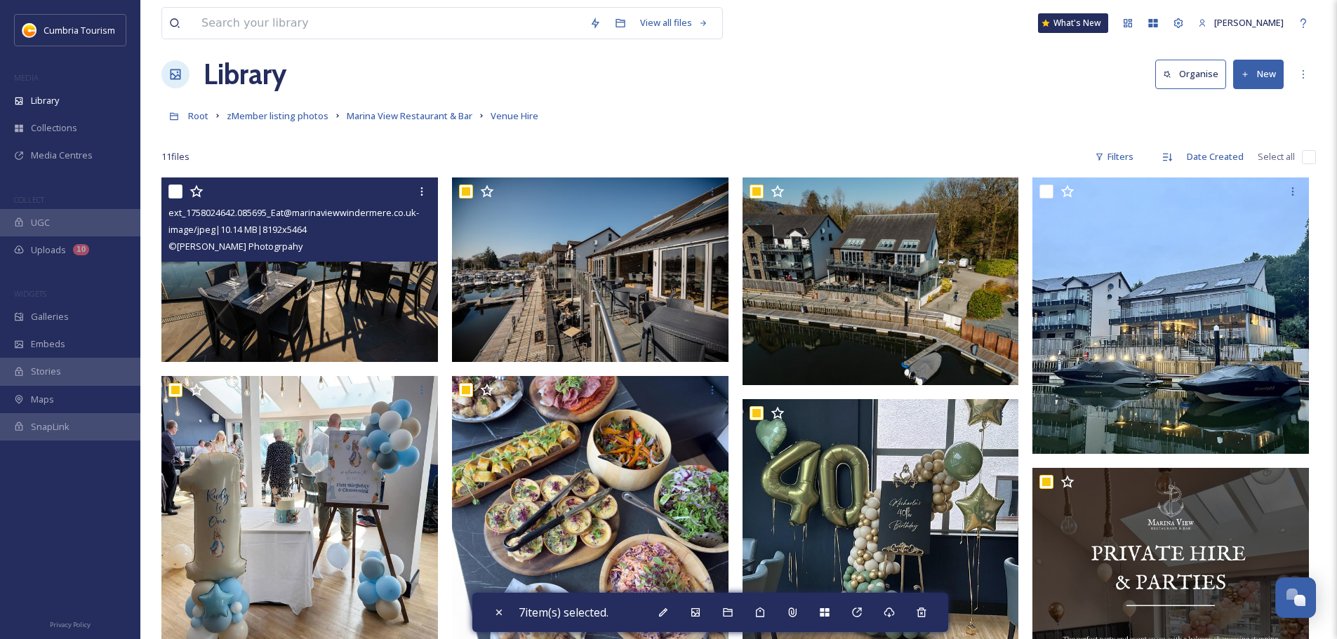
click at [178, 192] on input "checkbox" at bounding box center [175, 192] width 14 height 14
checkbox input "true"
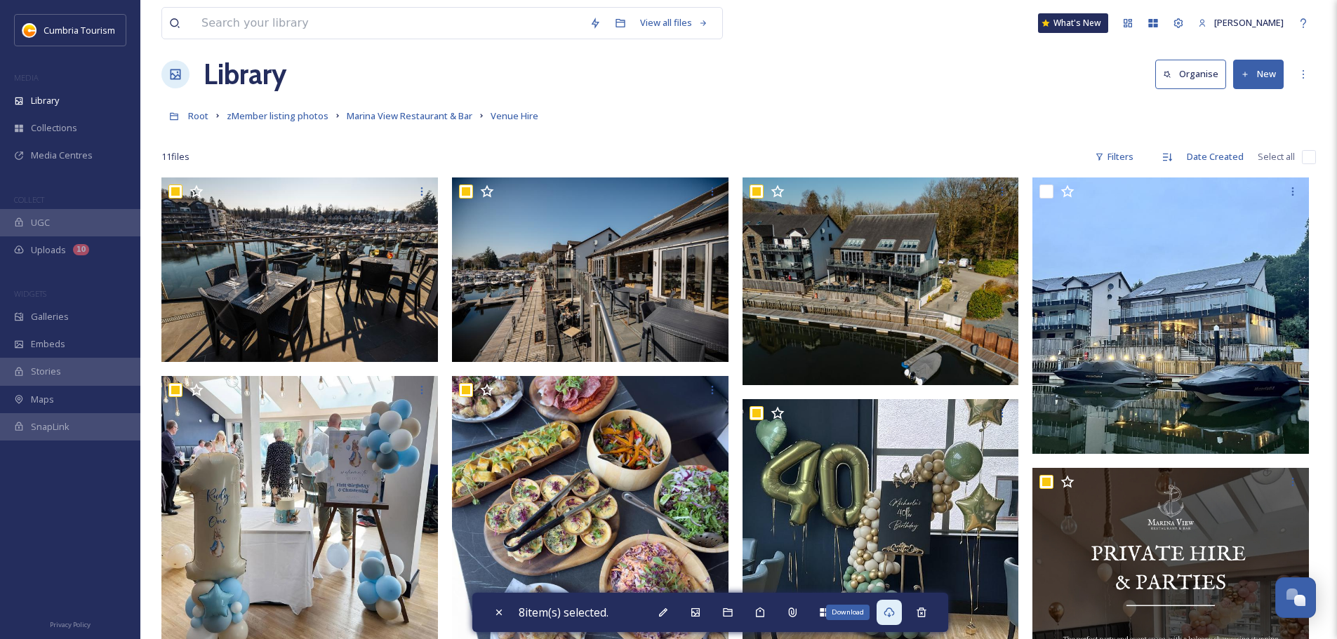
click at [894, 613] on icon at bounding box center [888, 613] width 11 height 10
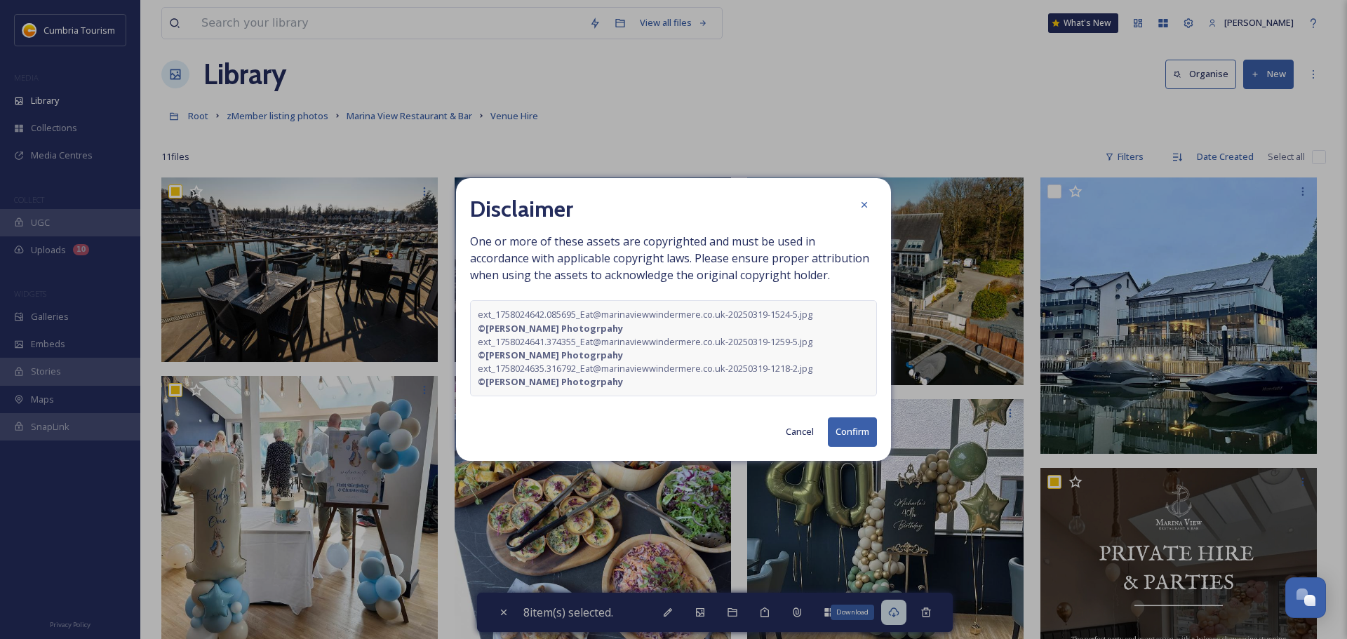
click at [846, 428] on button "Confirm" at bounding box center [852, 431] width 49 height 29
